Goal: Information Seeking & Learning: Learn about a topic

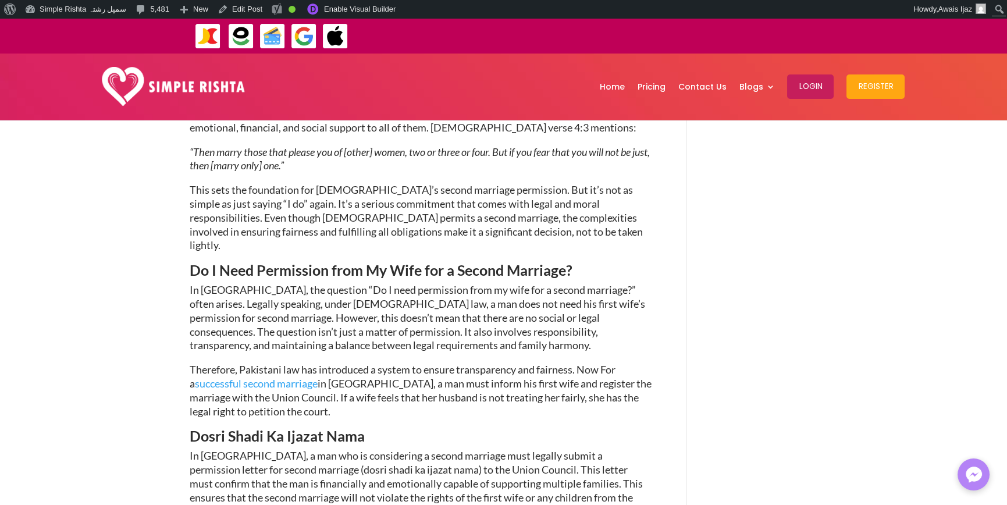
scroll to position [756, 0]
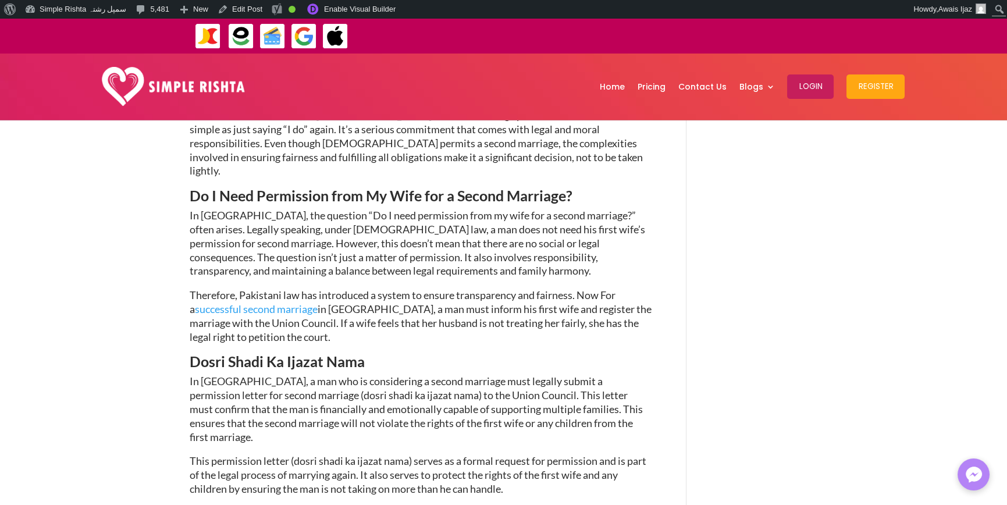
click at [454, 288] on span "Therefore, Pakistani law has introduced a system to ensure transparency and fai…" at bounding box center [421, 315] width 462 height 54
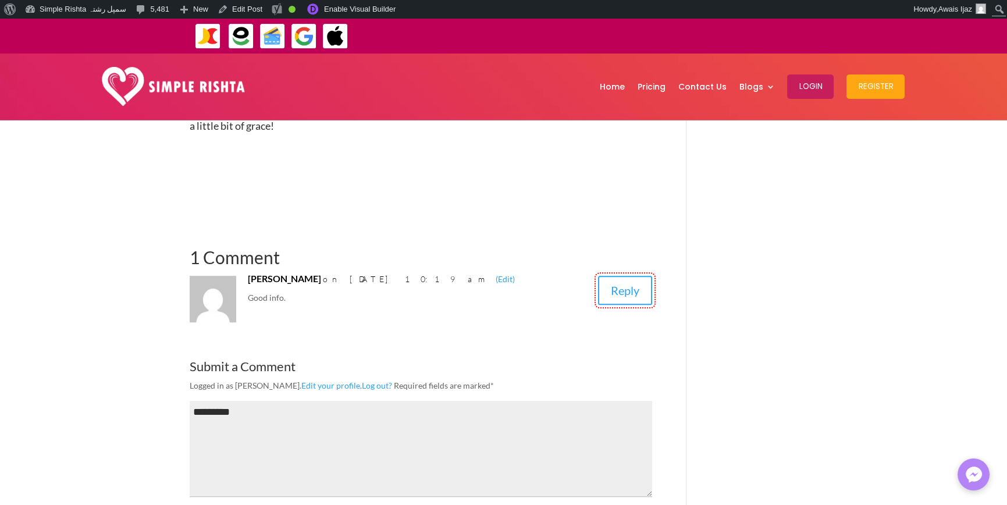
scroll to position [1687, 0]
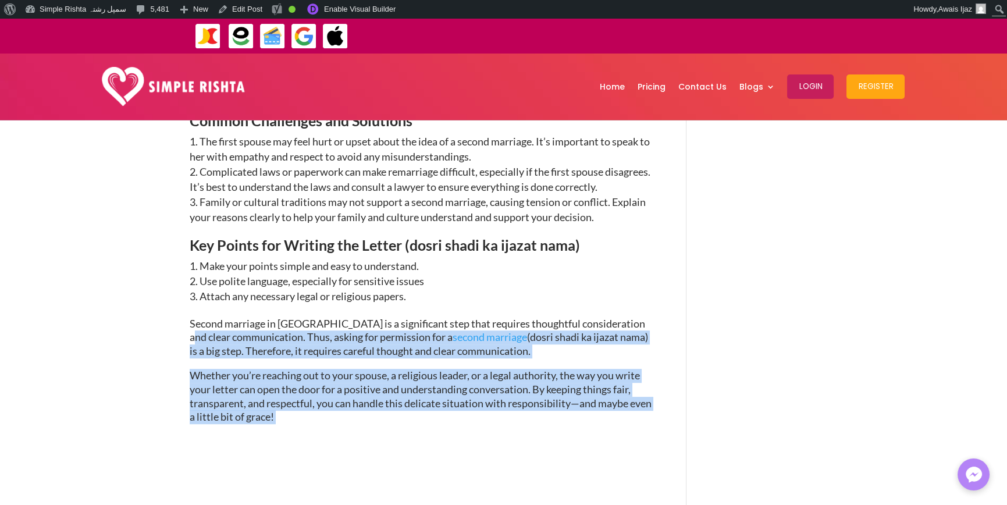
drag, startPoint x: 344, startPoint y: 344, endPoint x: 161, endPoint y: 265, distance: 200.3
click at [220, 369] on span "Whether you’re reaching out to your spouse, a religious leader, or a legal auth…" at bounding box center [421, 396] width 462 height 54
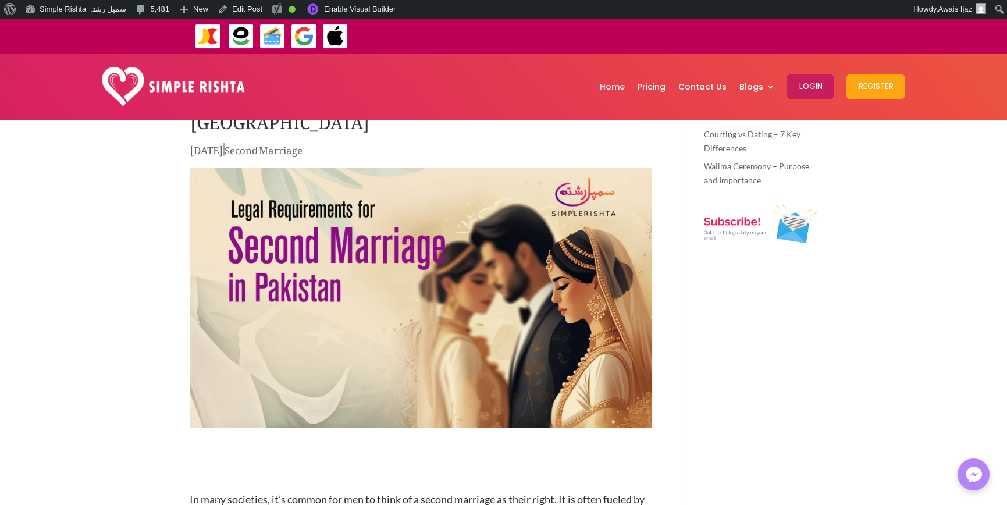
scroll to position [0, 0]
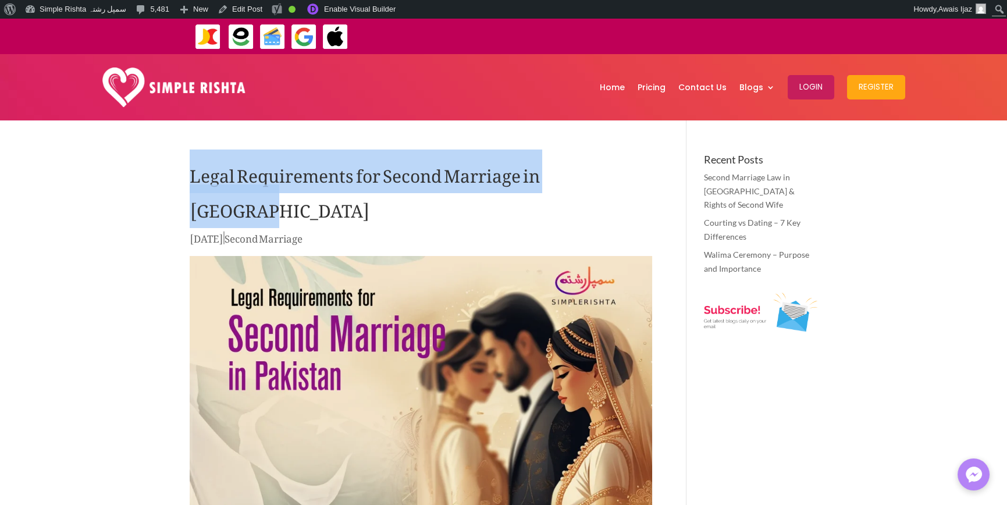
drag, startPoint x: 155, startPoint y: 170, endPoint x: 590, endPoint y: 189, distance: 435.5
click at [589, 189] on h1 "Legal Requirements for Second Marriage in [GEOGRAPHIC_DATA]" at bounding box center [421, 192] width 462 height 76
click at [596, 175] on h1 "Legal Requirements for Second Marriage in [GEOGRAPHIC_DATA]" at bounding box center [421, 192] width 462 height 76
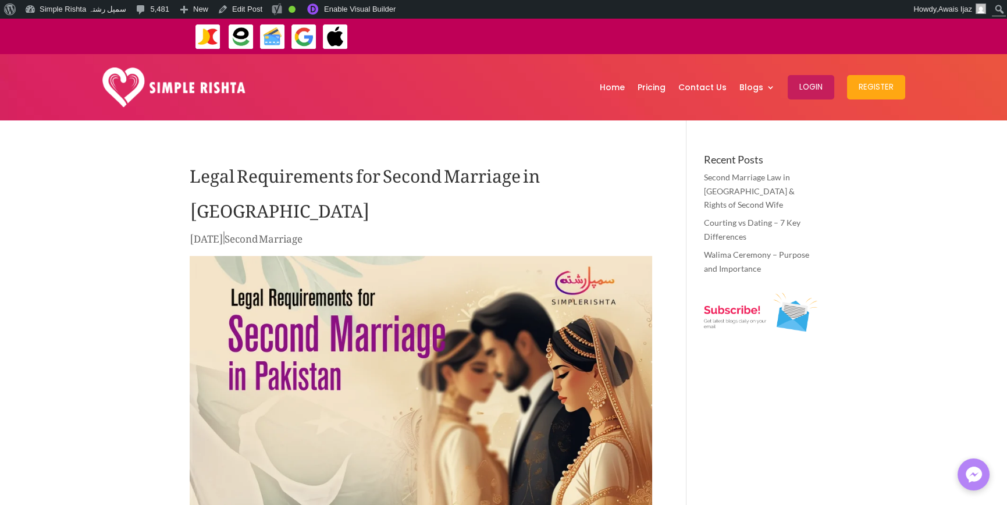
click at [596, 176] on h1 "Legal Requirements for Second Marriage in [GEOGRAPHIC_DATA]" at bounding box center [421, 192] width 462 height 76
